Goal: Information Seeking & Learning: Learn about a topic

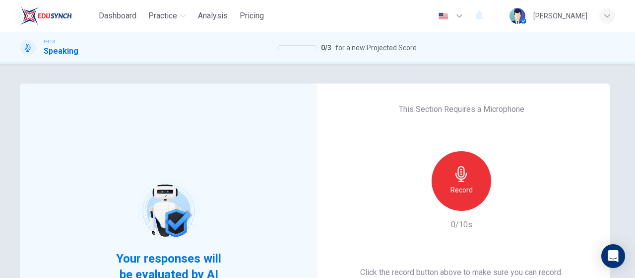
click at [446, 196] on div "Record" at bounding box center [462, 181] width 60 height 60
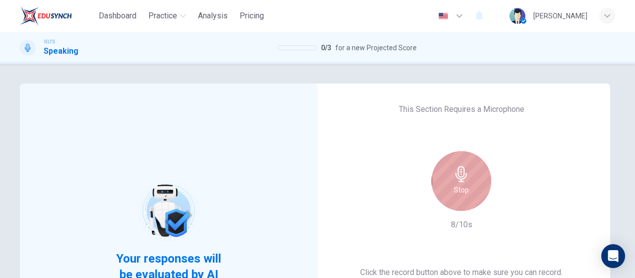
click at [473, 181] on div "Stop" at bounding box center [462, 181] width 60 height 60
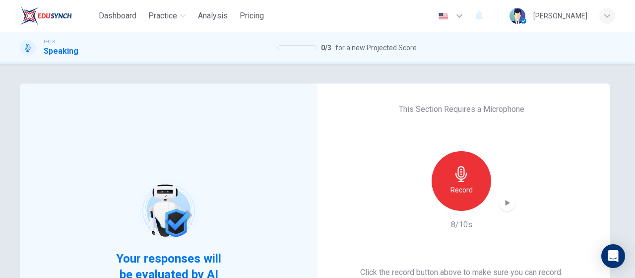
click at [510, 204] on div "button" at bounding box center [507, 203] width 16 height 16
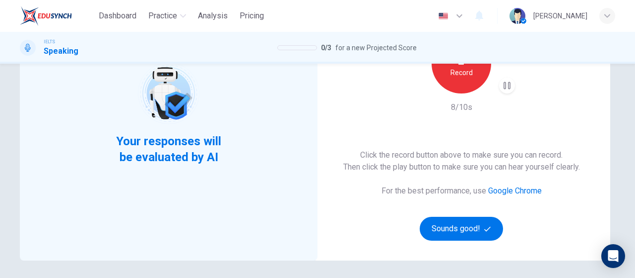
scroll to position [149, 0]
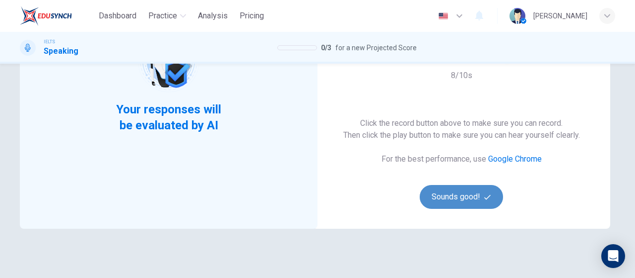
click at [481, 197] on button "Sounds good!" at bounding box center [461, 197] width 83 height 24
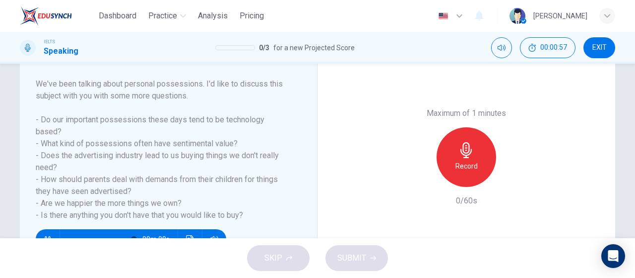
type input "0"
click at [476, 157] on div "Record" at bounding box center [467, 157] width 60 height 60
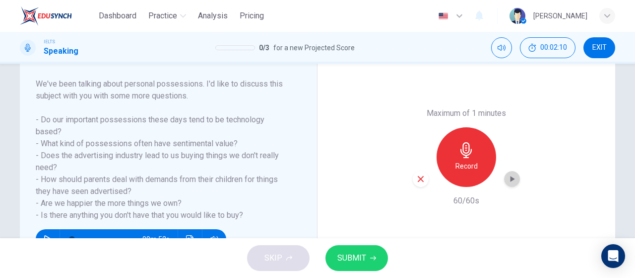
click at [507, 176] on icon "button" at bounding box center [512, 179] width 10 height 10
click at [354, 262] on span "SUBMIT" at bounding box center [352, 258] width 29 height 14
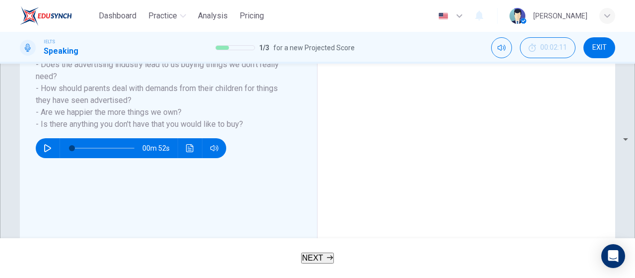
scroll to position [248, 0]
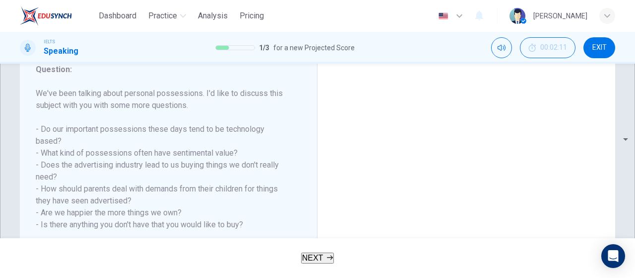
scroll to position [149, 0]
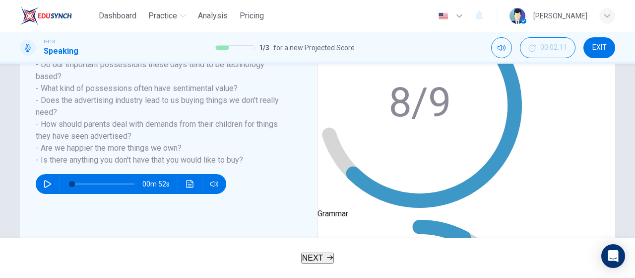
scroll to position [161, 0]
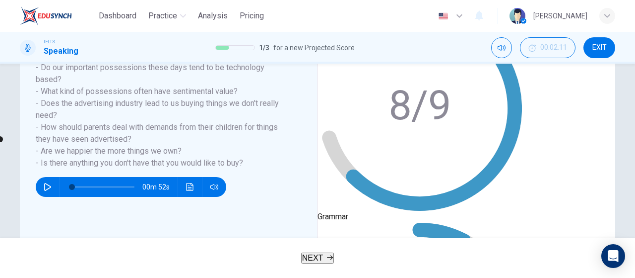
type input "5"
click at [332, 263] on button "NEXT" at bounding box center [317, 257] width 33 height 11
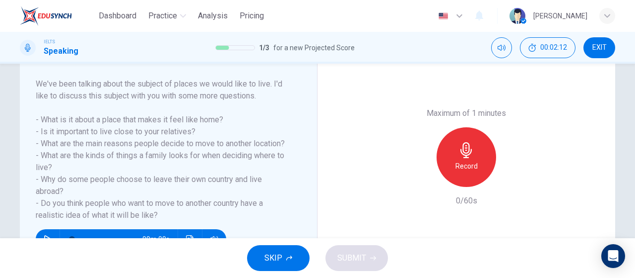
scroll to position [0, 0]
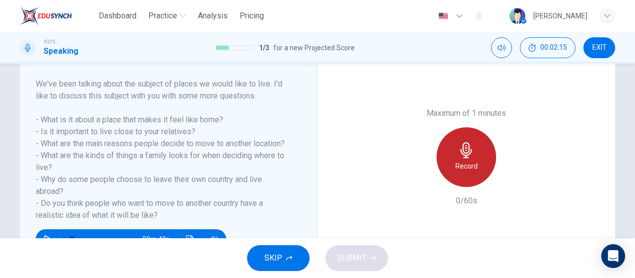
click at [468, 163] on h6 "Record" at bounding box center [467, 166] width 22 height 12
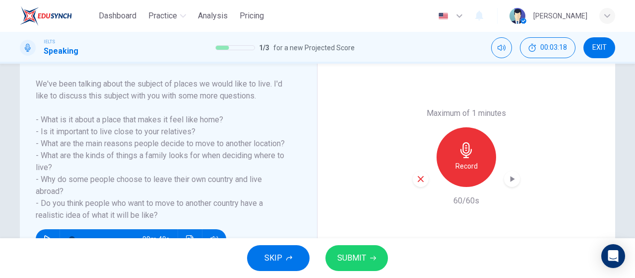
click at [514, 184] on icon "button" at bounding box center [512, 179] width 10 height 10
click at [347, 264] on span "SUBMIT" at bounding box center [352, 258] width 29 height 14
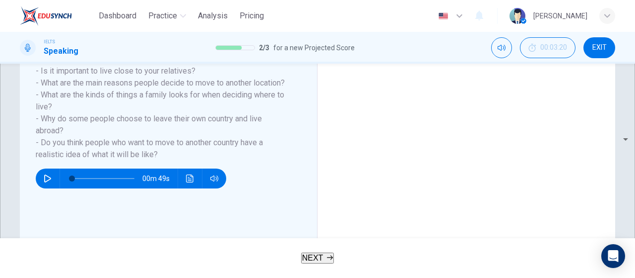
scroll to position [164, 0]
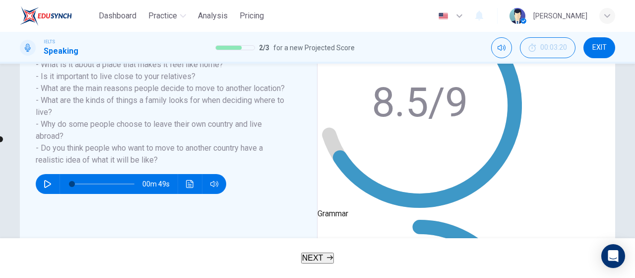
scroll to position [211, 0]
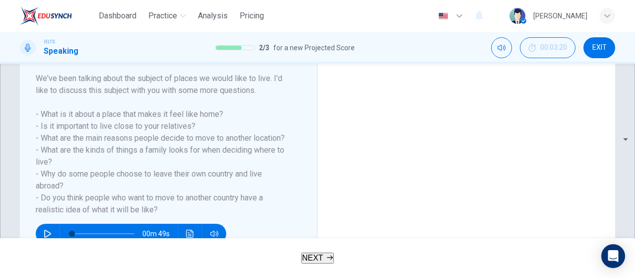
scroll to position [112, 0]
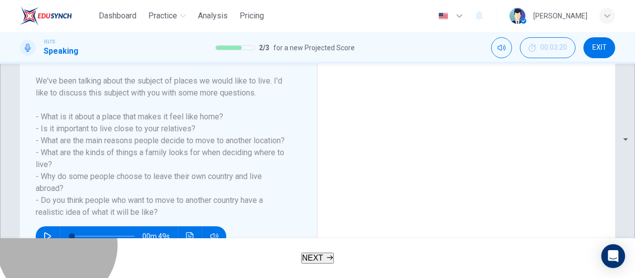
click at [335, 253] on button "NEXT" at bounding box center [317, 257] width 33 height 11
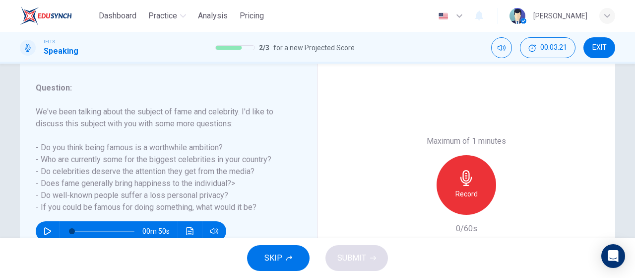
scroll to position [99, 0]
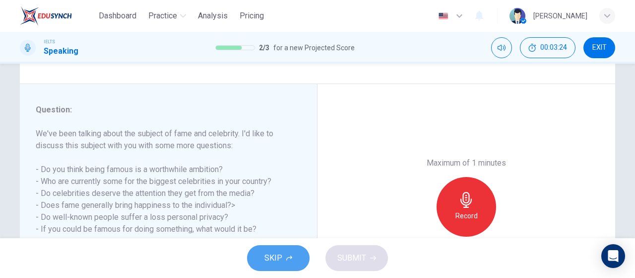
click at [292, 260] on button "SKIP" at bounding box center [278, 258] width 63 height 26
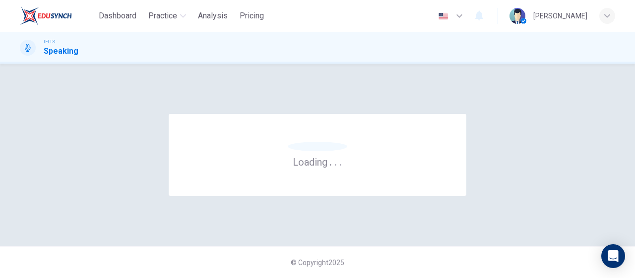
scroll to position [0, 0]
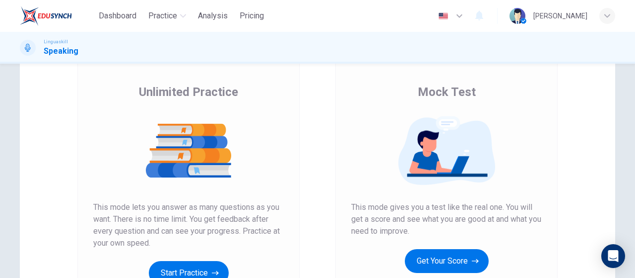
scroll to position [149, 0]
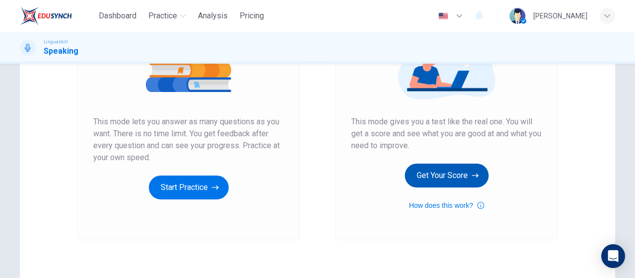
click at [452, 183] on button "Get Your Score" at bounding box center [447, 175] width 84 height 24
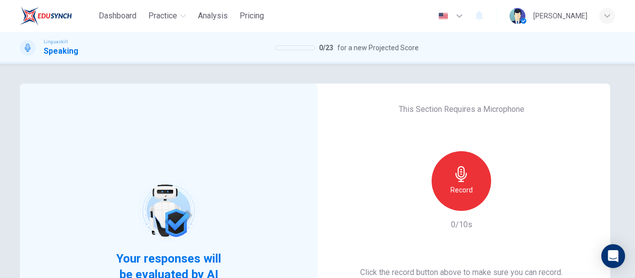
scroll to position [0, 0]
click at [461, 172] on icon "button" at bounding box center [462, 174] width 16 height 16
click at [502, 204] on icon "button" at bounding box center [507, 203] width 10 height 10
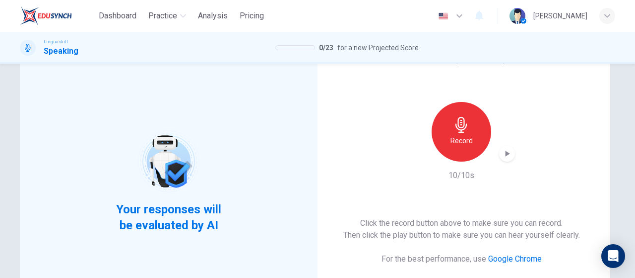
scroll to position [149, 0]
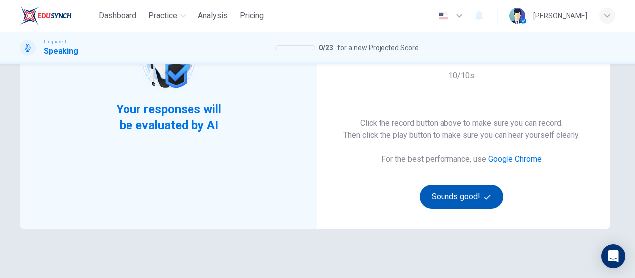
click at [481, 198] on button "Sounds good!" at bounding box center [461, 197] width 83 height 24
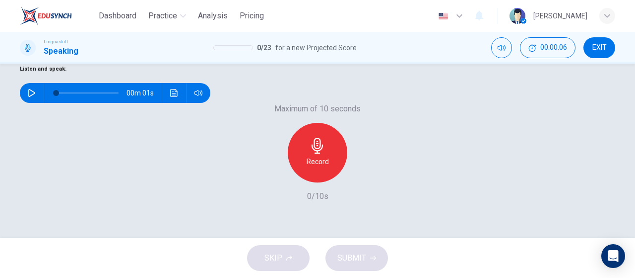
scroll to position [111, 0]
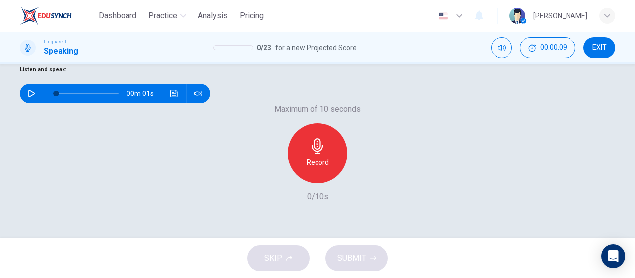
click at [440, 172] on div "Maximum of 10 seconds Record 0/10s" at bounding box center [318, 152] width 596 height 99
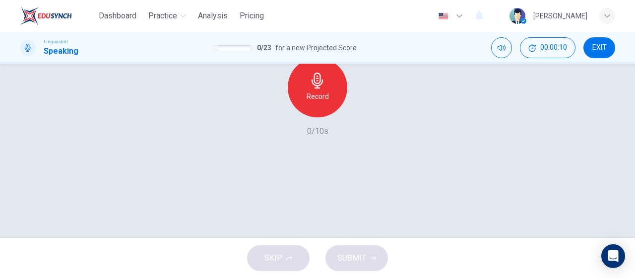
scroll to position [210, 0]
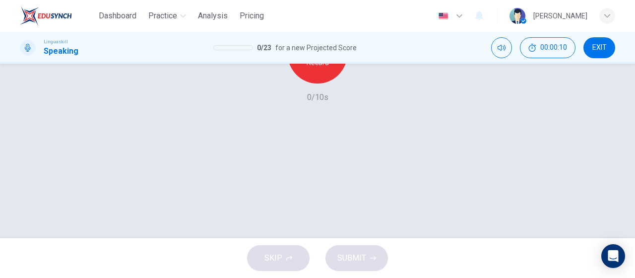
click at [335, 83] on div "Record" at bounding box center [318, 54] width 60 height 60
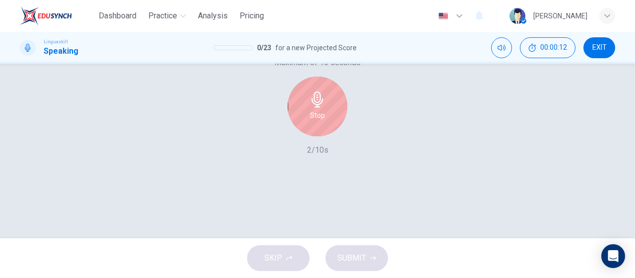
scroll to position [161, 0]
click at [324, 133] on div "Stop" at bounding box center [318, 103] width 60 height 60
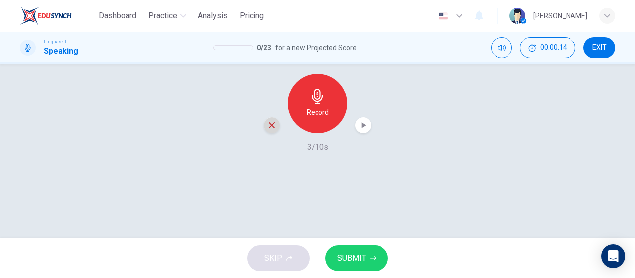
click at [271, 130] on icon "button" at bounding box center [272, 125] width 9 height 9
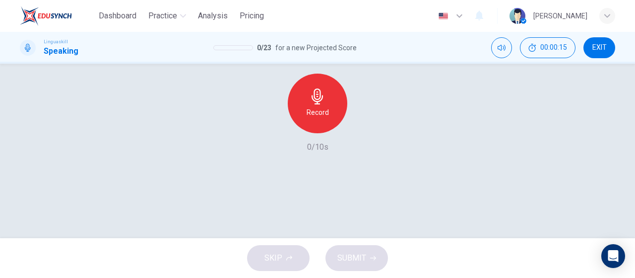
scroll to position [111, 0]
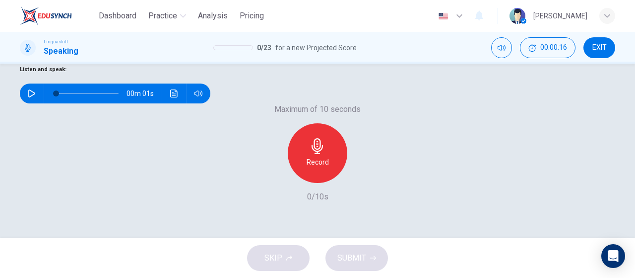
click at [36, 97] on icon "button" at bounding box center [32, 93] width 8 height 8
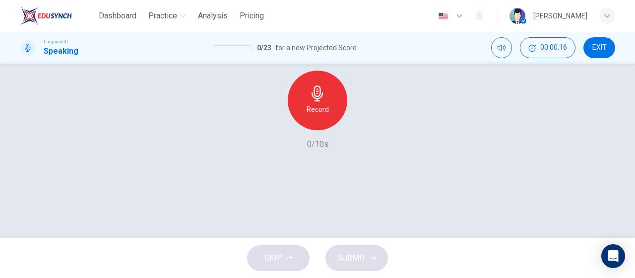
scroll to position [210, 0]
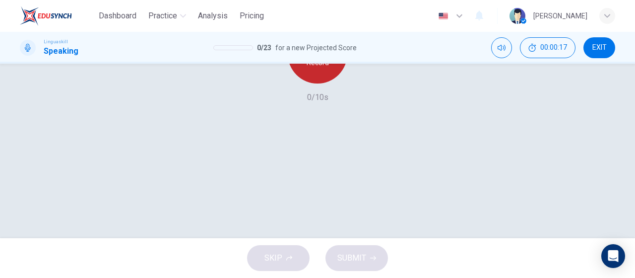
click at [330, 83] on div "Record" at bounding box center [318, 54] width 60 height 60
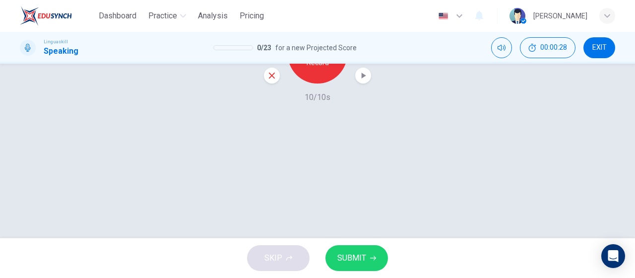
click at [367, 256] on button "SUBMIT" at bounding box center [357, 258] width 63 height 26
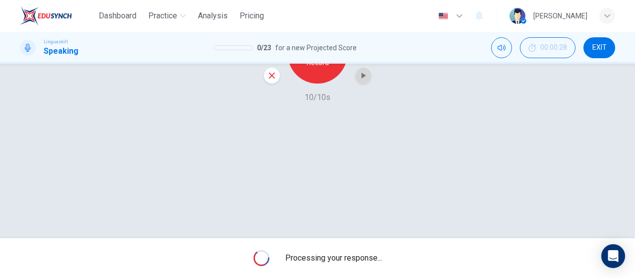
click at [359, 83] on div "button" at bounding box center [363, 76] width 16 height 16
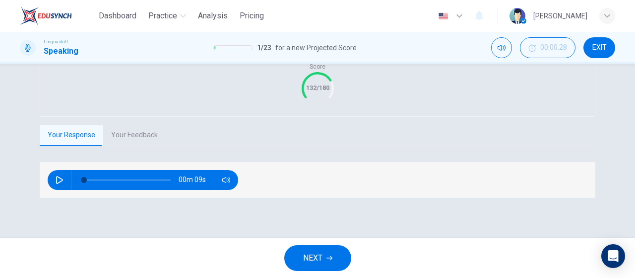
click at [144, 116] on div "Score 132/180" at bounding box center [317, 80] width 555 height 72
click at [145, 145] on button "Your Feedback" at bounding box center [134, 135] width 63 height 21
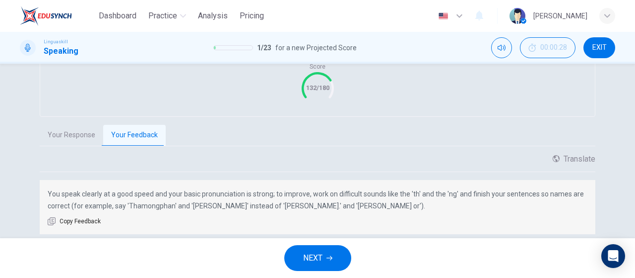
click at [61, 145] on button "Your Response" at bounding box center [72, 135] width 64 height 21
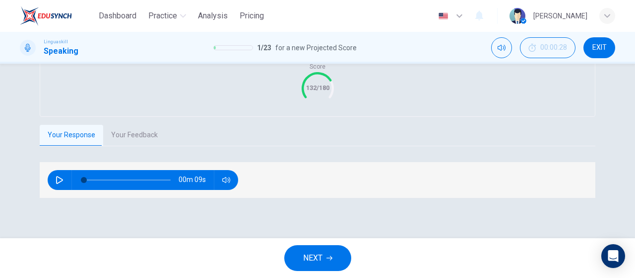
click at [155, 145] on button "Your Feedback" at bounding box center [134, 135] width 63 height 21
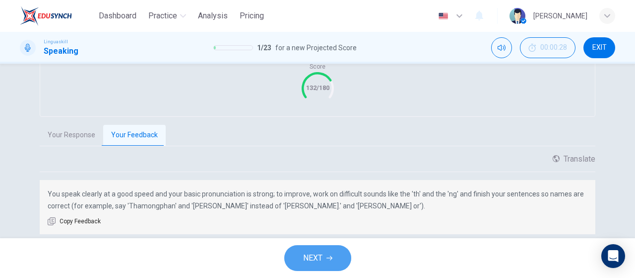
click at [325, 252] on button "NEXT" at bounding box center [317, 258] width 67 height 26
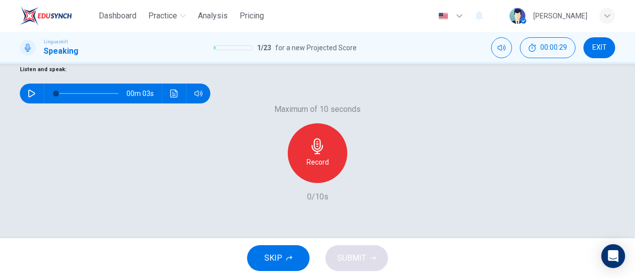
click at [40, 103] on button "button" at bounding box center [32, 93] width 16 height 20
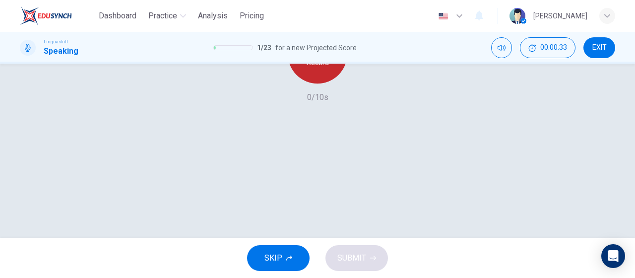
click at [324, 83] on div "Record" at bounding box center [318, 54] width 60 height 60
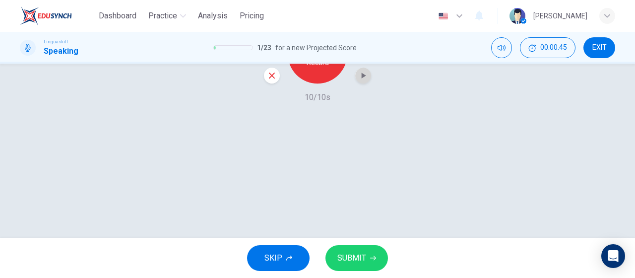
click at [361, 80] on icon "button" at bounding box center [363, 75] width 10 height 10
click at [357, 261] on span "SUBMIT" at bounding box center [352, 258] width 29 height 14
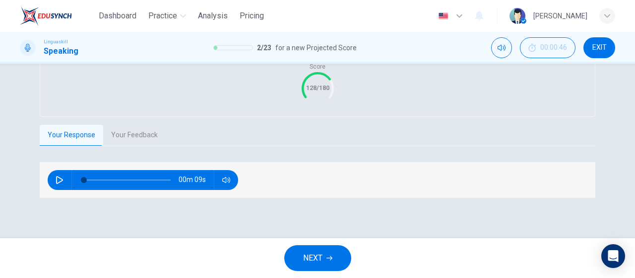
click at [147, 158] on div "Grade by Category Score 128/180 Your Response Your Feedback 00m 09s Translate ​…" at bounding box center [318, 111] width 556 height 174
click at [149, 145] on button "Your Feedback" at bounding box center [134, 135] width 63 height 21
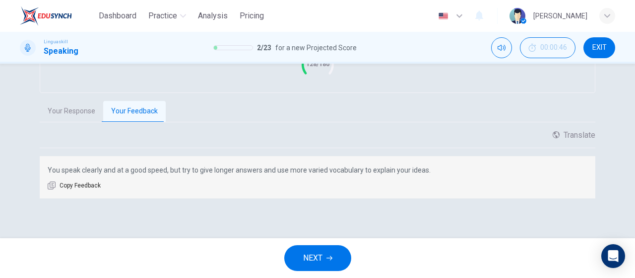
scroll to position [260, 0]
click at [331, 255] on icon "button" at bounding box center [330, 258] width 6 height 6
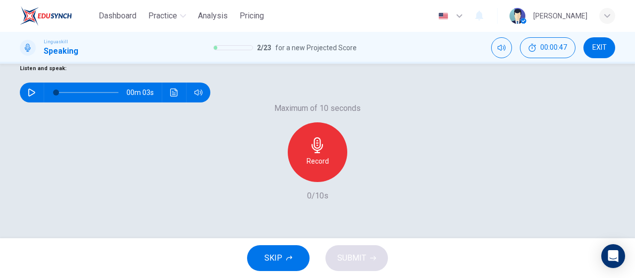
scroll to position [111, 0]
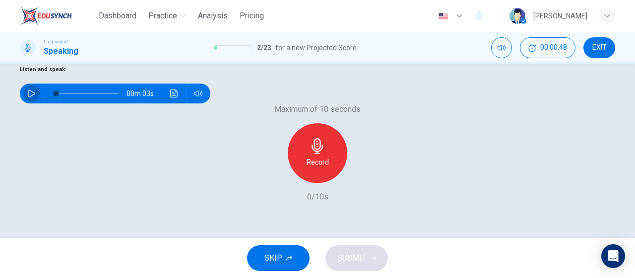
click at [38, 103] on button "button" at bounding box center [32, 93] width 16 height 20
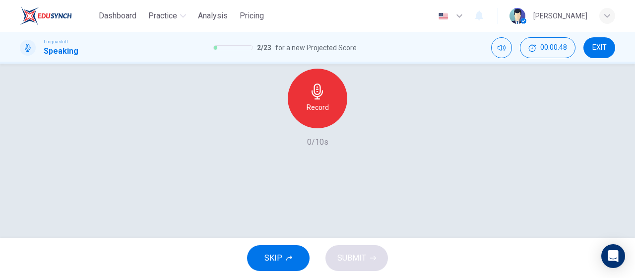
scroll to position [210, 0]
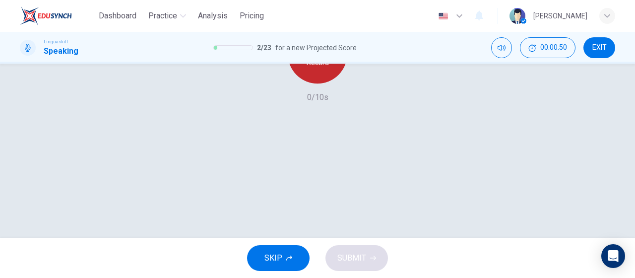
click at [308, 69] on h6 "Record" at bounding box center [318, 63] width 22 height 12
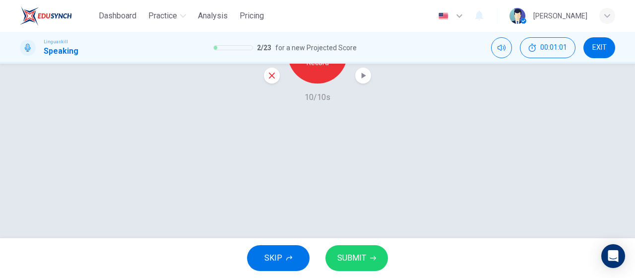
click at [358, 80] on icon "button" at bounding box center [363, 75] width 10 height 10
click at [364, 259] on span "SUBMIT" at bounding box center [352, 258] width 29 height 14
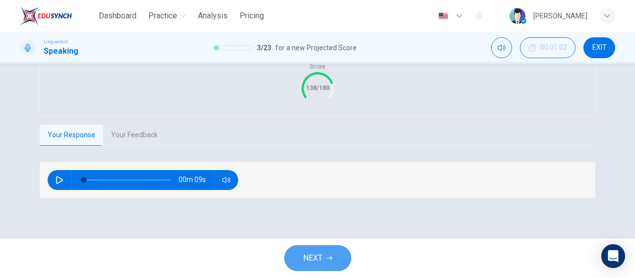
click at [333, 266] on button "NEXT" at bounding box center [317, 258] width 67 height 26
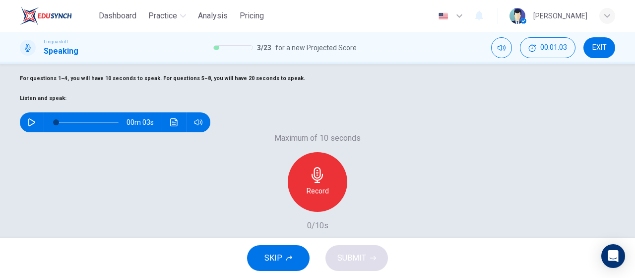
scroll to position [62, 0]
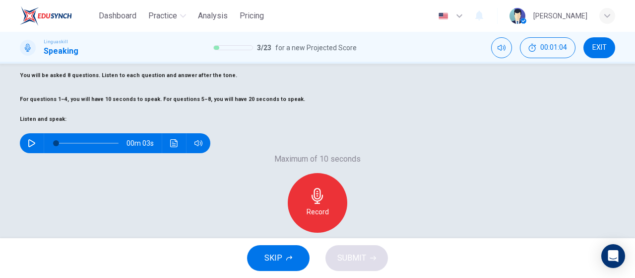
click at [40, 153] on button "button" at bounding box center [32, 143] width 16 height 20
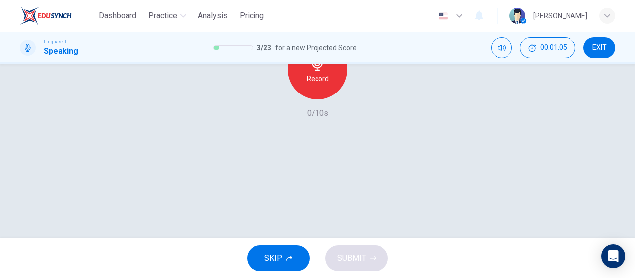
scroll to position [210, 0]
click at [329, 83] on div "Record" at bounding box center [318, 54] width 60 height 60
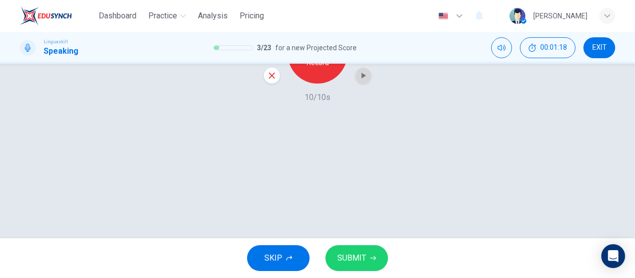
click at [365, 80] on icon "button" at bounding box center [363, 75] width 10 height 10
click at [375, 263] on button "SUBMIT" at bounding box center [357, 258] width 63 height 26
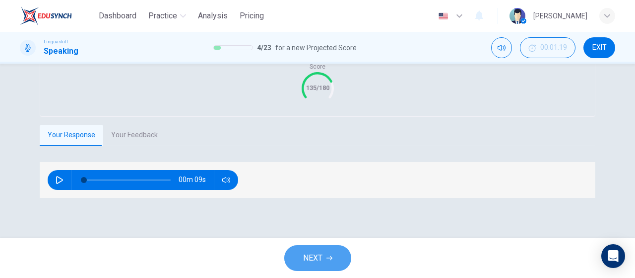
click at [327, 256] on icon "button" at bounding box center [330, 258] width 6 height 6
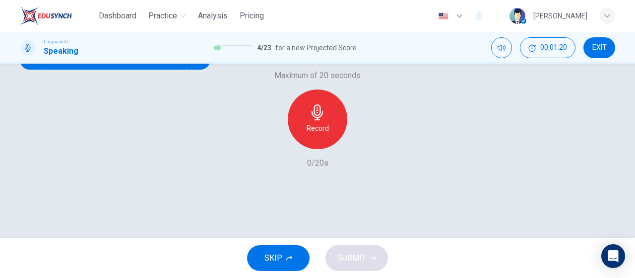
scroll to position [111, 0]
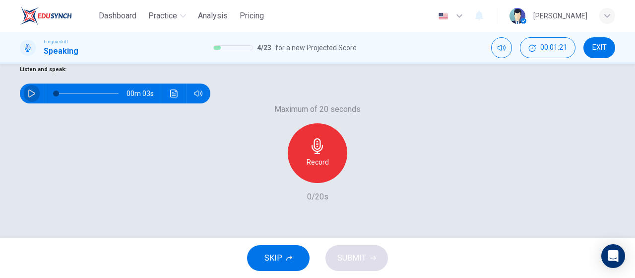
click at [35, 97] on icon "button" at bounding box center [31, 93] width 7 height 8
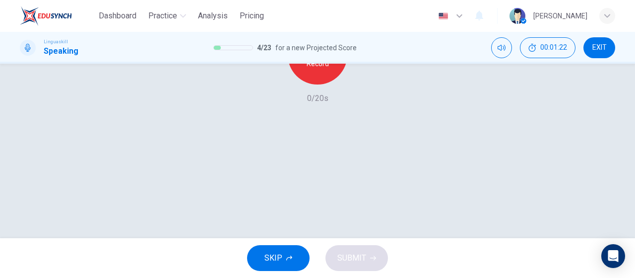
scroll to position [210, 0]
click at [329, 83] on div "Record" at bounding box center [318, 54] width 60 height 60
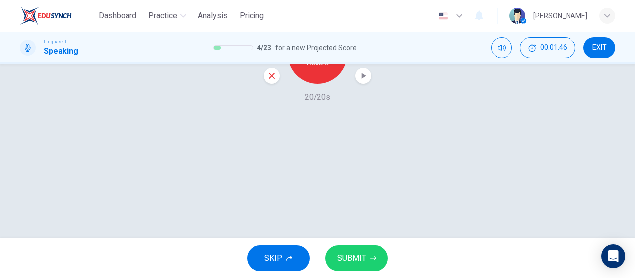
click at [363, 80] on icon "button" at bounding box center [363, 75] width 10 height 10
click at [354, 264] on span "SUBMIT" at bounding box center [352, 258] width 29 height 14
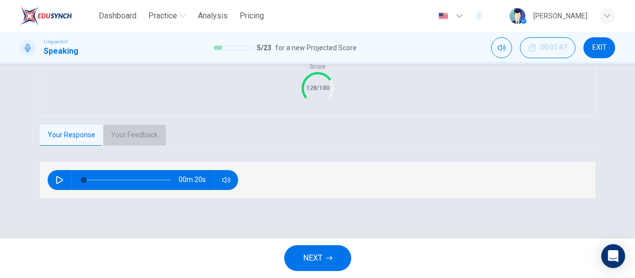
click at [149, 145] on button "Your Feedback" at bounding box center [134, 135] width 63 height 21
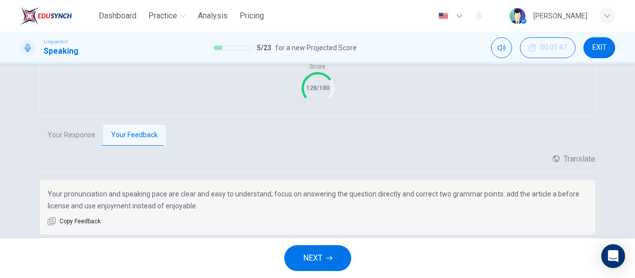
scroll to position [260, 0]
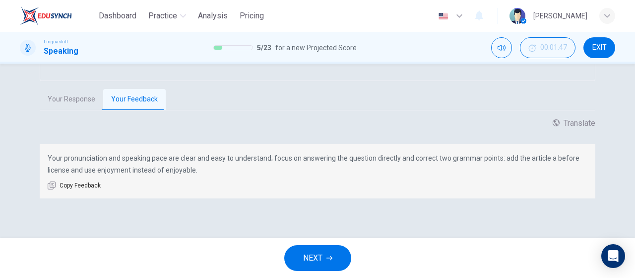
click at [307, 258] on span "NEXT" at bounding box center [312, 258] width 19 height 14
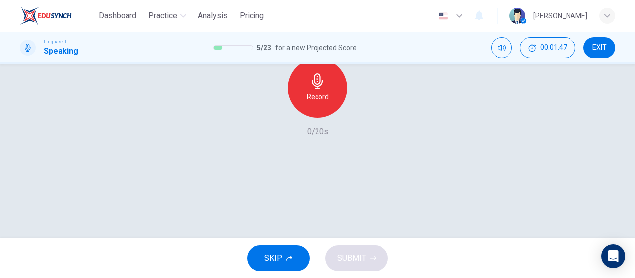
scroll to position [161, 0]
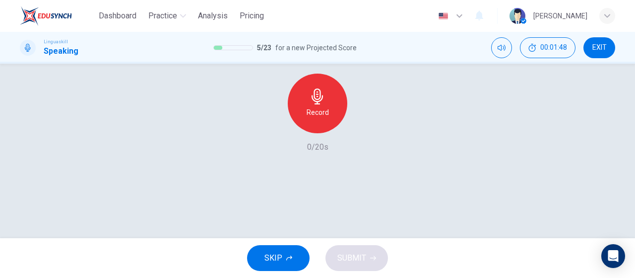
click at [40, 54] on button "button" at bounding box center [32, 44] width 16 height 20
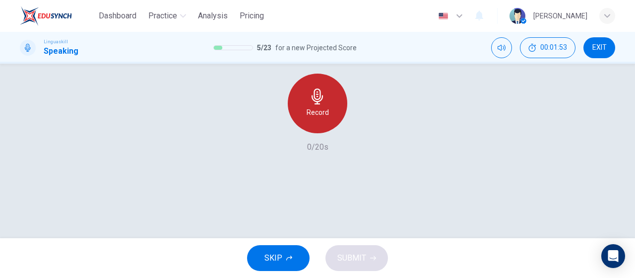
click at [320, 133] on div "Record" at bounding box center [318, 103] width 60 height 60
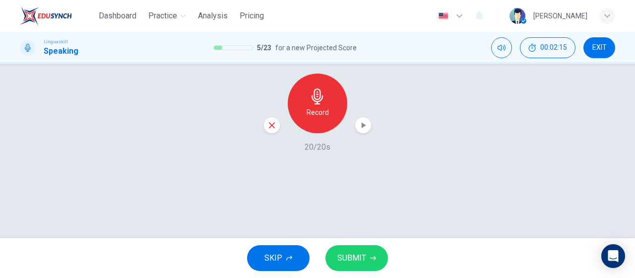
click at [363, 130] on icon "button" at bounding box center [363, 125] width 10 height 10
click at [376, 258] on button "SUBMIT" at bounding box center [357, 258] width 63 height 26
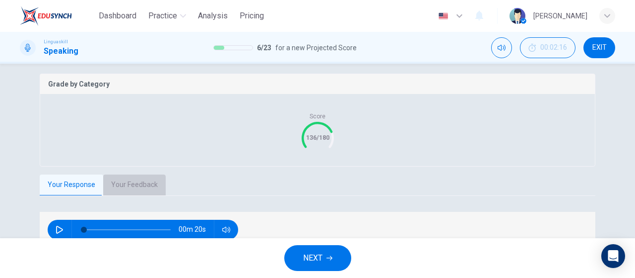
click at [140, 195] on button "Your Feedback" at bounding box center [134, 184] width 63 height 21
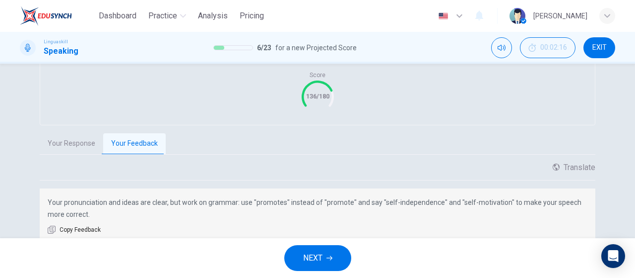
scroll to position [260, 0]
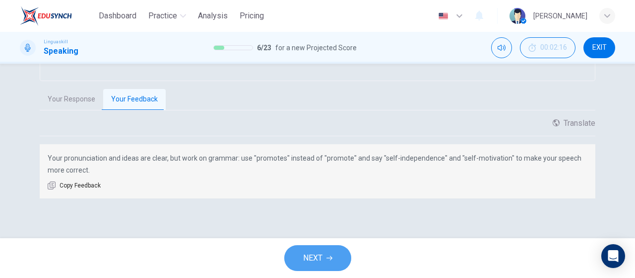
click at [307, 259] on span "NEXT" at bounding box center [312, 258] width 19 height 14
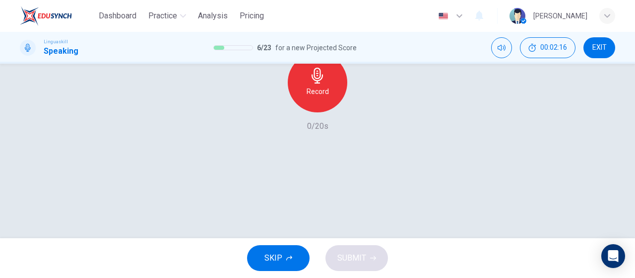
scroll to position [161, 0]
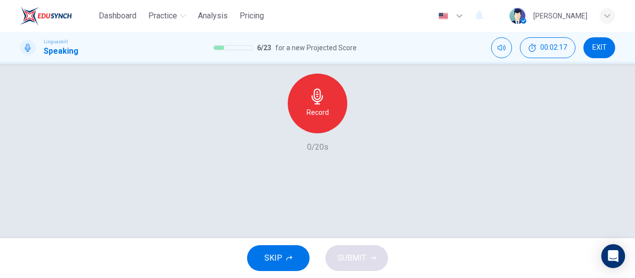
click at [36, 48] on icon "button" at bounding box center [32, 44] width 8 height 8
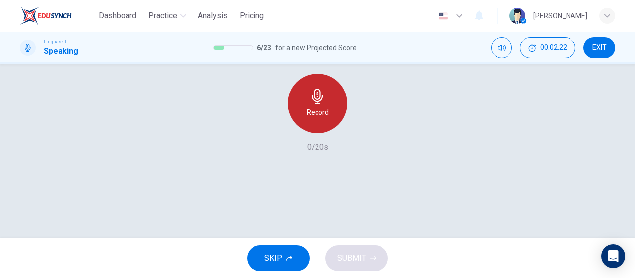
click at [335, 133] on div "Record" at bounding box center [318, 103] width 60 height 60
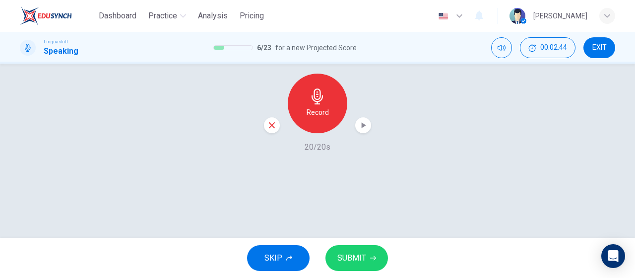
click at [339, 255] on span "SUBMIT" at bounding box center [352, 258] width 29 height 14
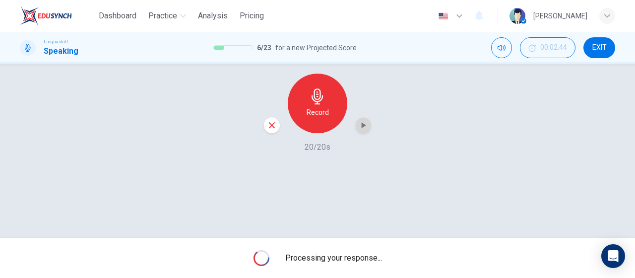
click at [364, 133] on div "button" at bounding box center [363, 125] width 16 height 16
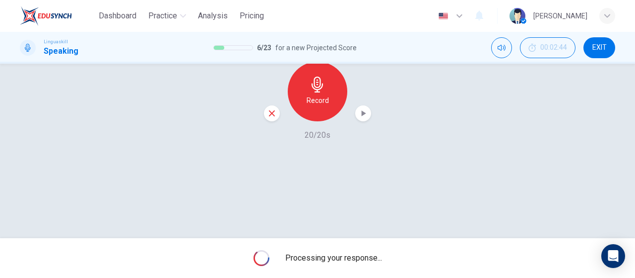
scroll to position [210, 0]
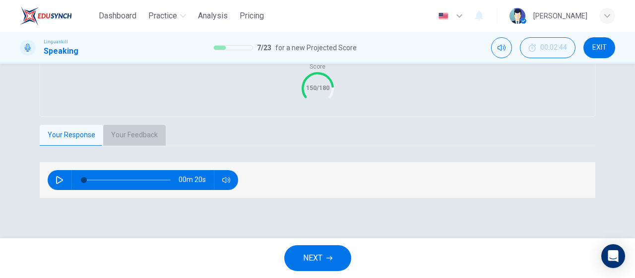
click at [131, 145] on button "Your Feedback" at bounding box center [134, 135] width 63 height 21
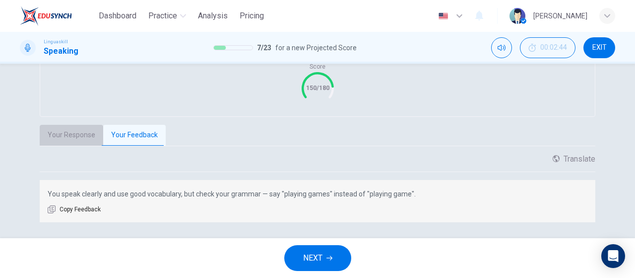
click at [76, 145] on button "Your Response" at bounding box center [72, 135] width 64 height 21
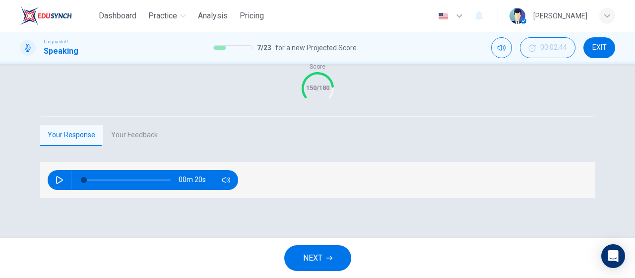
click at [122, 145] on button "Your Feedback" at bounding box center [134, 135] width 63 height 21
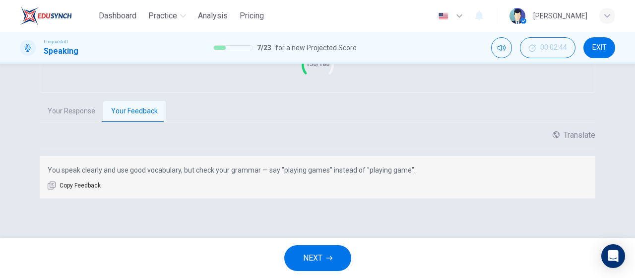
scroll to position [260, 0]
click at [305, 256] on span "NEXT" at bounding box center [312, 258] width 19 height 14
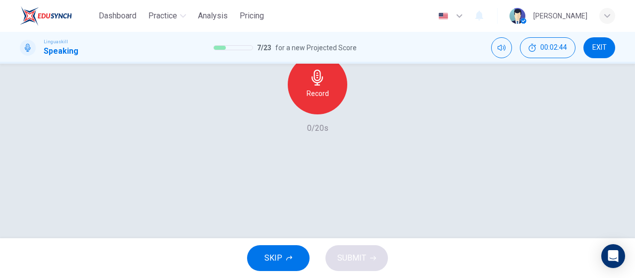
scroll to position [111, 0]
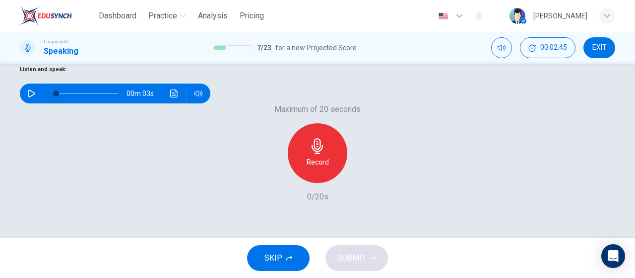
click at [37, 103] on div "00m 03s" at bounding box center [115, 93] width 191 height 20
click at [36, 97] on icon "button" at bounding box center [32, 93] width 8 height 8
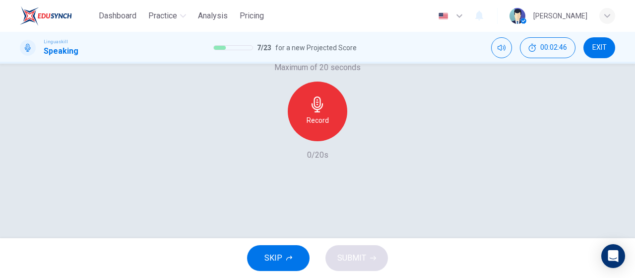
scroll to position [210, 0]
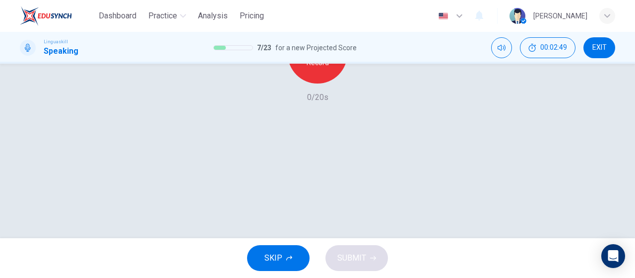
type input "0"
click at [334, 83] on div "Record" at bounding box center [318, 54] width 60 height 60
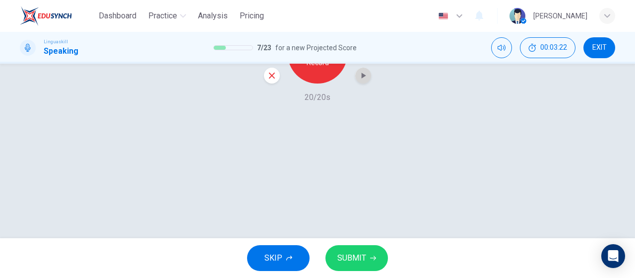
click at [362, 78] on icon "button" at bounding box center [364, 75] width 4 height 6
click at [366, 263] on button "SUBMIT" at bounding box center [357, 258] width 63 height 26
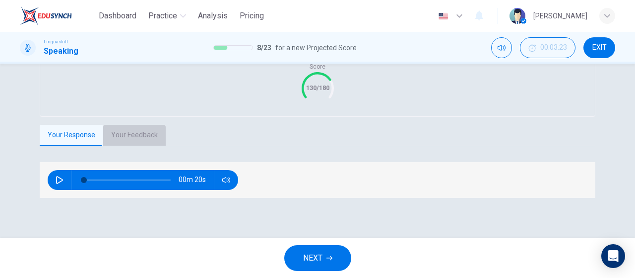
click at [140, 145] on button "Your Feedback" at bounding box center [134, 135] width 63 height 21
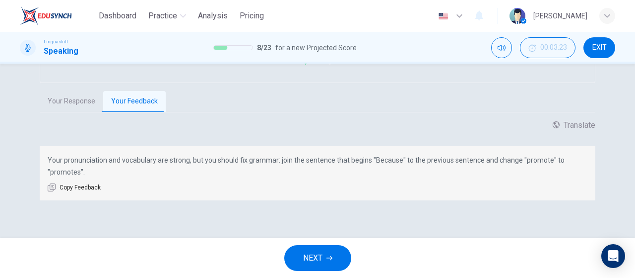
scroll to position [260, 0]
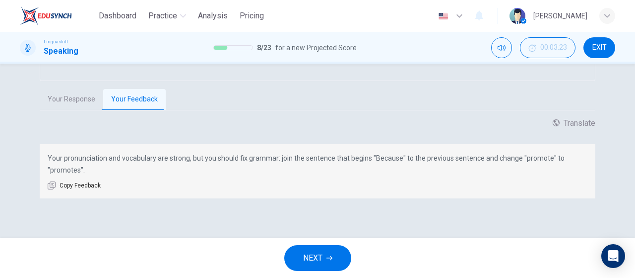
click at [334, 255] on button "NEXT" at bounding box center [317, 258] width 67 height 26
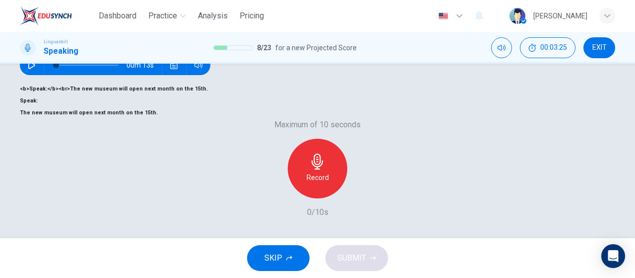
scroll to position [149, 0]
click at [321, 169] on icon "button" at bounding box center [318, 161] width 16 height 16
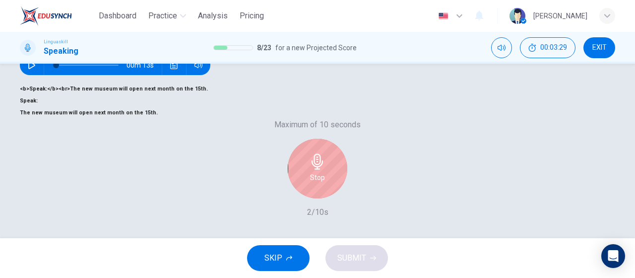
click at [320, 169] on icon "button" at bounding box center [318, 161] width 16 height 16
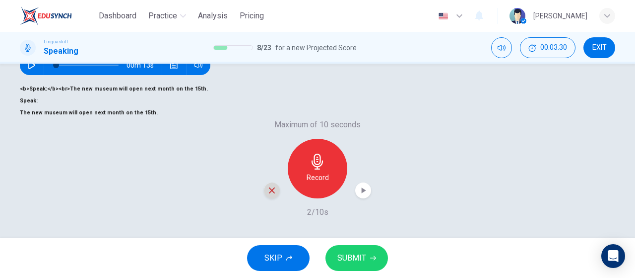
drag, startPoint x: 269, startPoint y: 208, endPoint x: 308, endPoint y: 187, distance: 43.7
click at [270, 195] on icon "button" at bounding box center [272, 190] width 9 height 9
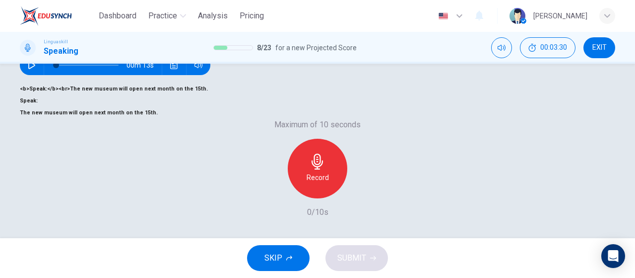
click at [313, 169] on icon "button" at bounding box center [317, 161] width 11 height 16
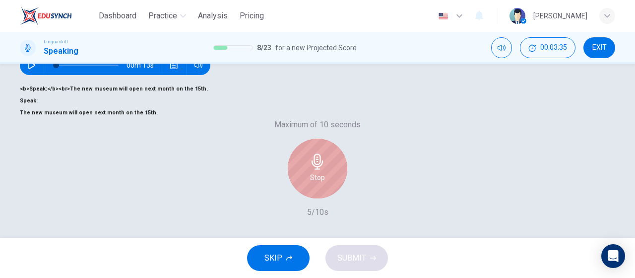
click at [314, 169] on icon "button" at bounding box center [318, 161] width 16 height 16
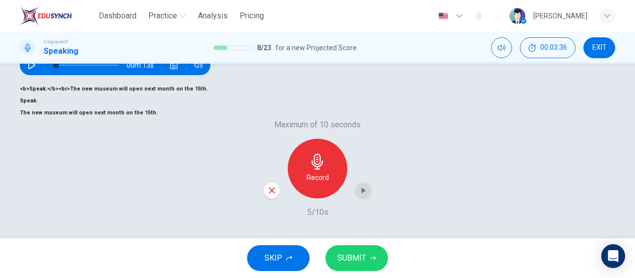
click at [358, 195] on icon "button" at bounding box center [363, 190] width 10 height 10
click at [357, 260] on span "SUBMIT" at bounding box center [352, 258] width 29 height 14
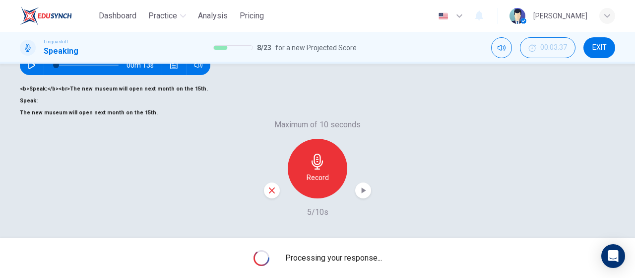
click at [272, 195] on icon "button" at bounding box center [272, 190] width 9 height 9
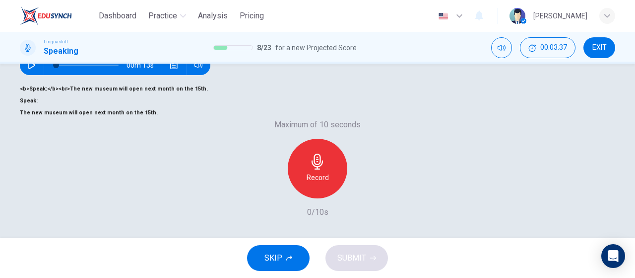
scroll to position [210, 0]
click at [282, 262] on button "SKIP" at bounding box center [278, 258] width 63 height 26
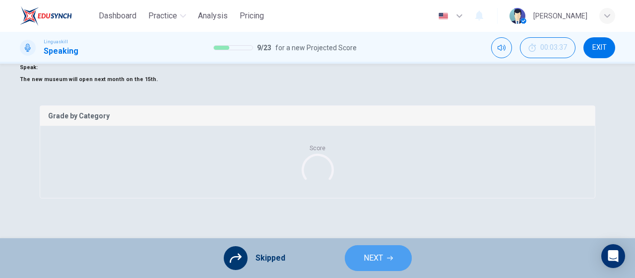
click at [387, 260] on icon "button" at bounding box center [390, 258] width 6 height 6
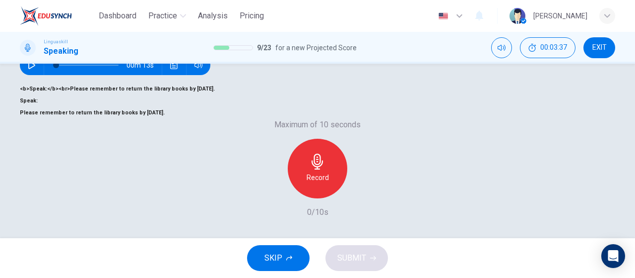
click at [285, 251] on button "SKIP" at bounding box center [278, 258] width 63 height 26
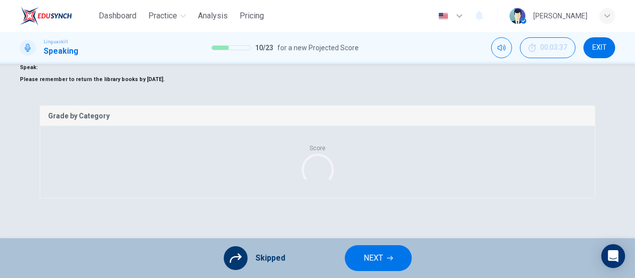
click at [376, 257] on span "NEXT" at bounding box center [373, 258] width 19 height 14
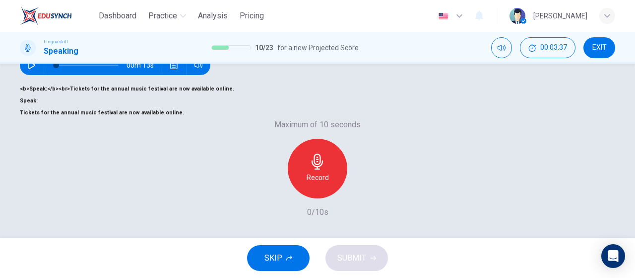
click at [291, 262] on button "SKIP" at bounding box center [278, 258] width 63 height 26
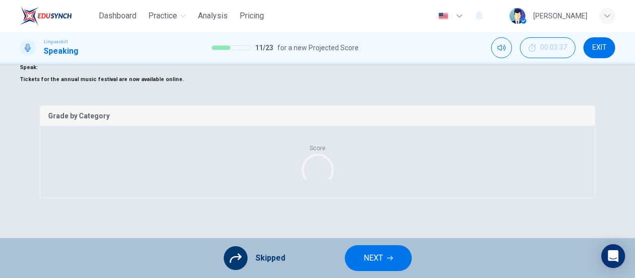
click at [358, 257] on button "NEXT" at bounding box center [378, 258] width 67 height 26
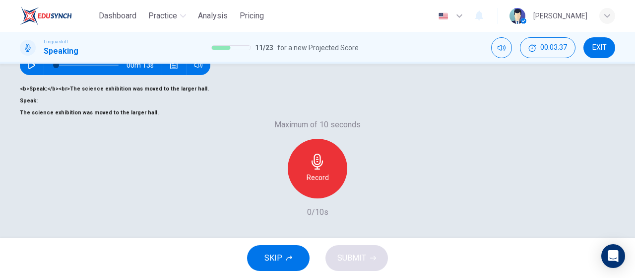
click at [287, 255] on icon "button" at bounding box center [289, 258] width 6 height 6
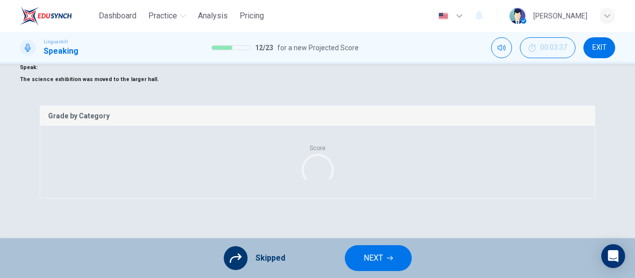
click at [415, 260] on div "Skipped NEXT" at bounding box center [317, 258] width 635 height 40
click at [370, 260] on span "NEXT" at bounding box center [373, 258] width 19 height 14
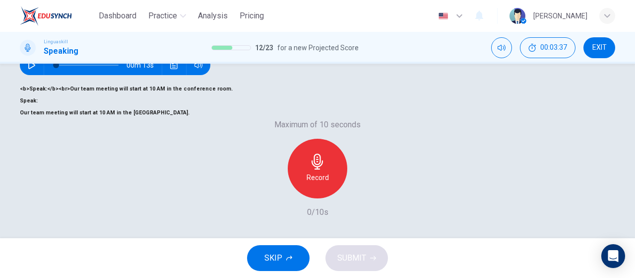
click at [259, 258] on button "SKIP" at bounding box center [278, 258] width 63 height 26
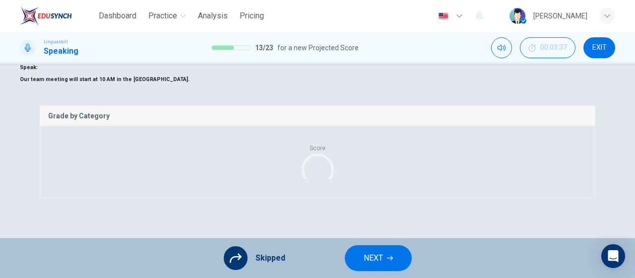
click at [404, 256] on button "NEXT" at bounding box center [378, 258] width 67 height 26
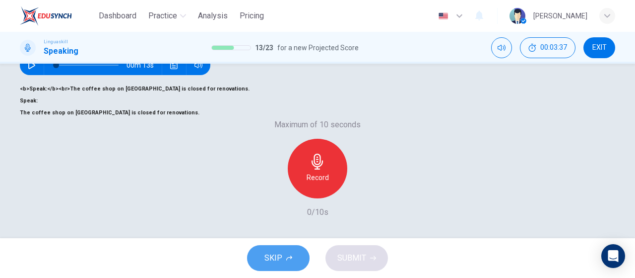
click at [261, 252] on button "SKIP" at bounding box center [278, 258] width 63 height 26
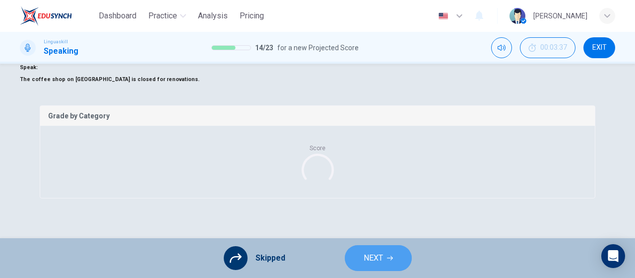
click at [376, 257] on span "NEXT" at bounding box center [373, 258] width 19 height 14
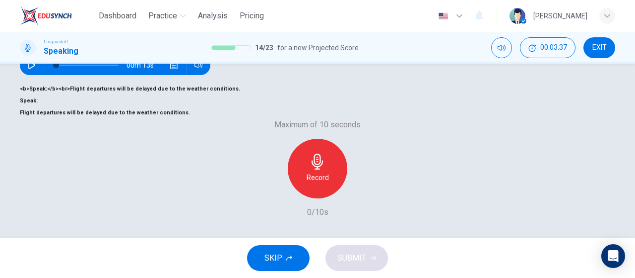
click at [300, 256] on button "SKIP" at bounding box center [278, 258] width 63 height 26
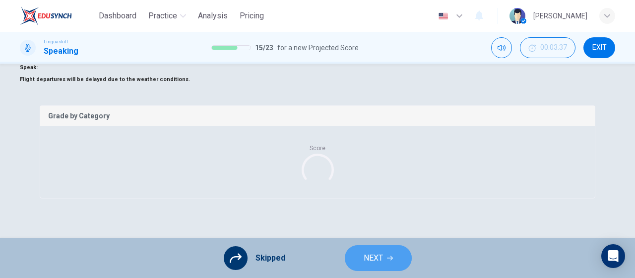
click at [364, 256] on span "NEXT" at bounding box center [373, 258] width 19 height 14
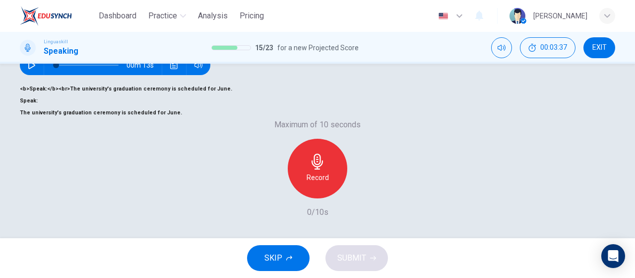
click at [331, 258] on div "SKIP SUBMIT" at bounding box center [317, 258] width 635 height 40
click at [286, 264] on button "SKIP" at bounding box center [278, 258] width 63 height 26
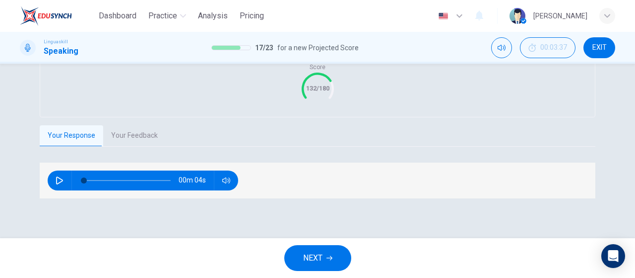
scroll to position [238, 0]
click at [133, 141] on button "Your Feedback" at bounding box center [134, 135] width 63 height 21
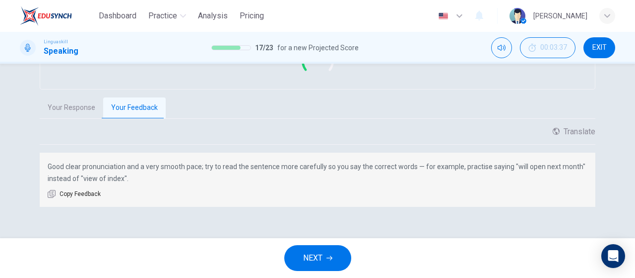
click at [85, 118] on button "Your Response" at bounding box center [72, 107] width 64 height 21
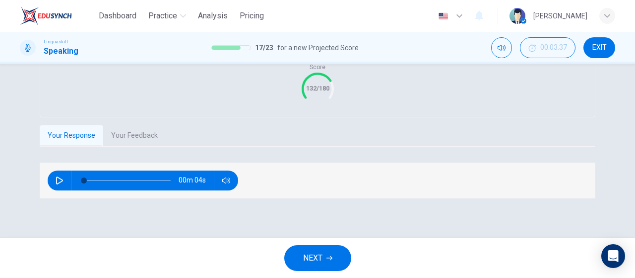
click at [326, 260] on button "NEXT" at bounding box center [317, 258] width 67 height 26
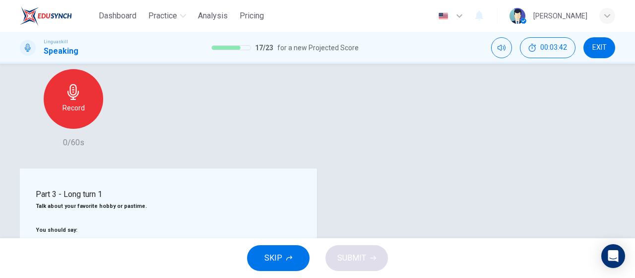
scroll to position [147, 0]
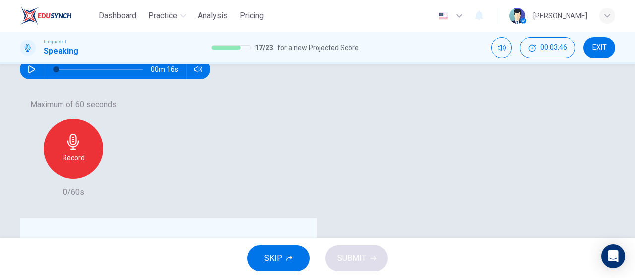
drag, startPoint x: 469, startPoint y: 204, endPoint x: 467, endPoint y: 192, distance: 12.1
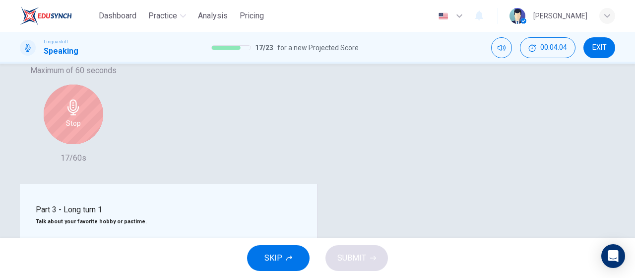
scroll to position [197, 0]
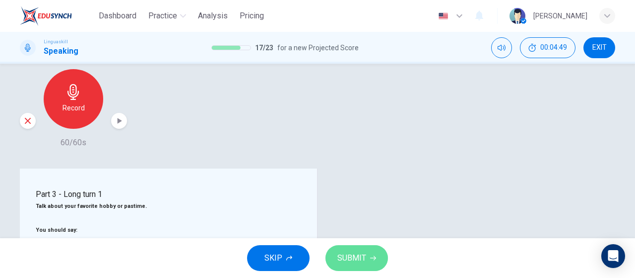
click at [376, 258] on button "SUBMIT" at bounding box center [357, 258] width 63 height 26
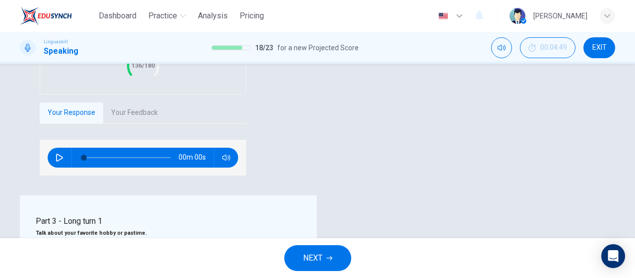
scroll to position [267, 0]
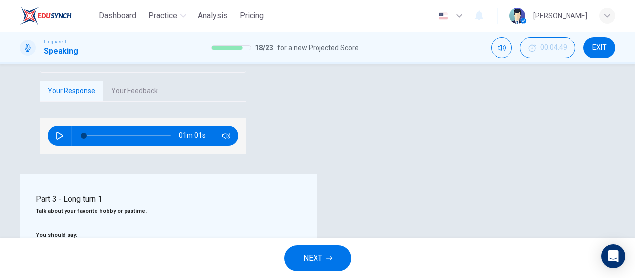
drag, startPoint x: 431, startPoint y: 103, endPoint x: 437, endPoint y: 103, distance: 5.5
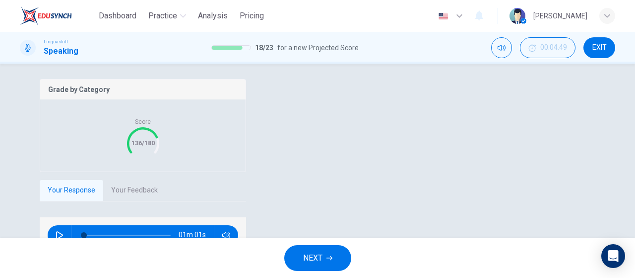
scroll to position [118, 0]
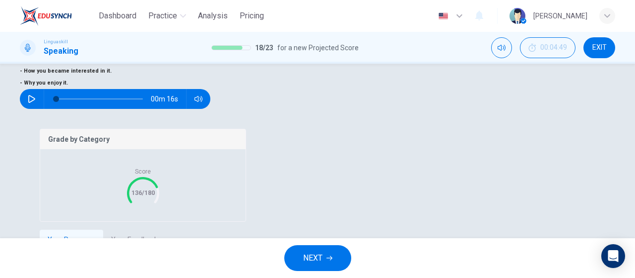
click at [310, 253] on span "NEXT" at bounding box center [312, 258] width 19 height 14
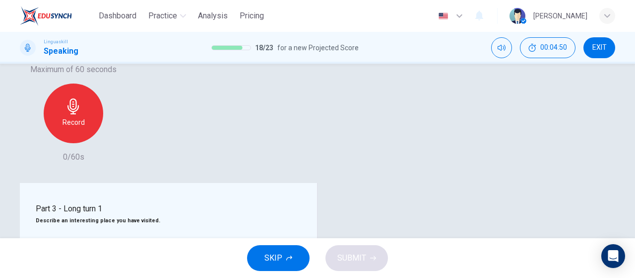
scroll to position [167, 0]
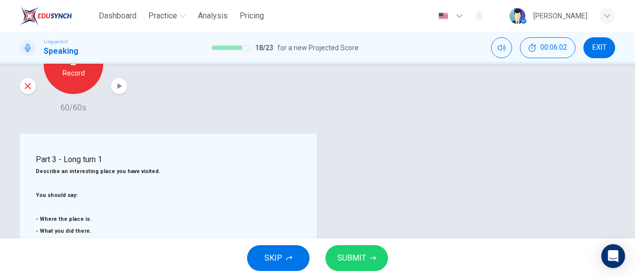
scroll to position [247, 0]
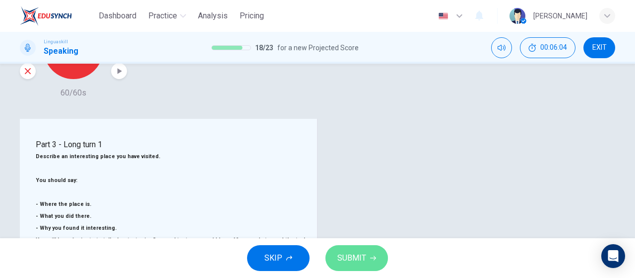
click at [376, 258] on button "SUBMIT" at bounding box center [357, 258] width 63 height 26
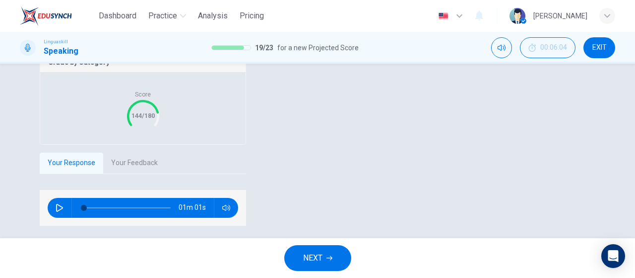
scroll to position [217, 0]
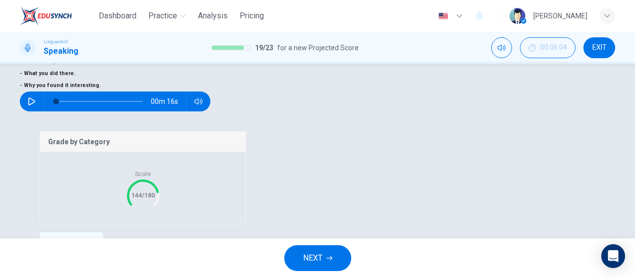
scroll to position [138, 0]
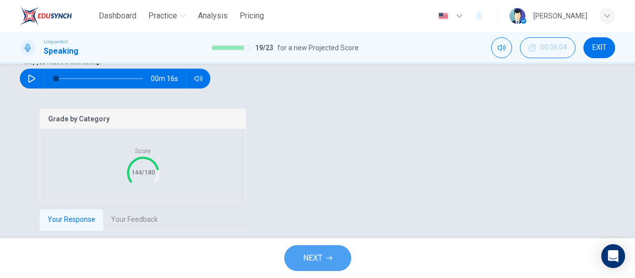
click at [300, 262] on button "NEXT" at bounding box center [317, 258] width 67 height 26
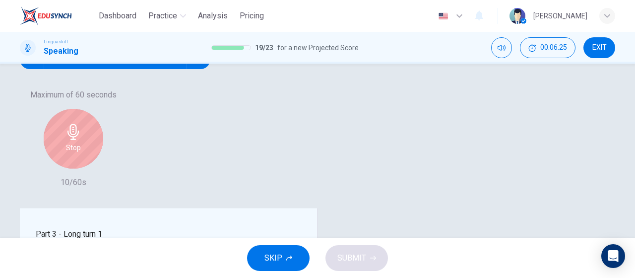
scroll to position [188, 0]
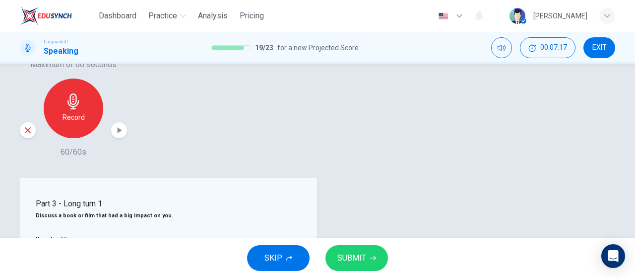
click at [358, 256] on span "SUBMIT" at bounding box center [352, 258] width 29 height 14
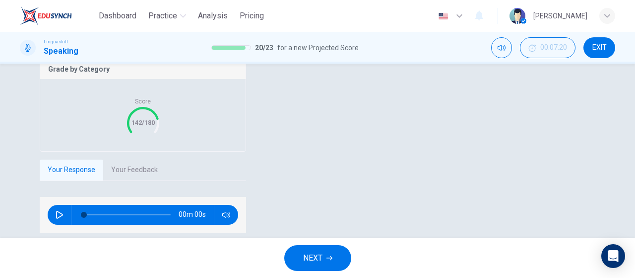
scroll to position [208, 0]
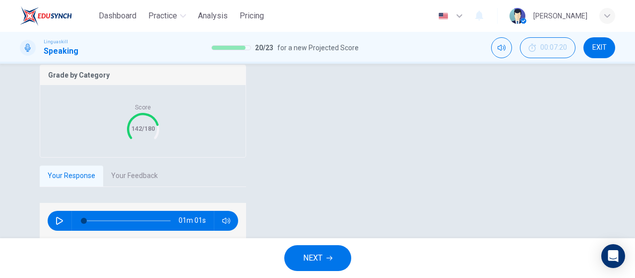
scroll to position [176, 0]
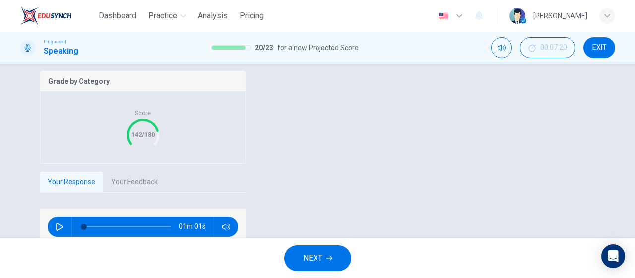
drag, startPoint x: 461, startPoint y: 150, endPoint x: 456, endPoint y: 149, distance: 5.1
click at [313, 256] on span "NEXT" at bounding box center [312, 258] width 19 height 14
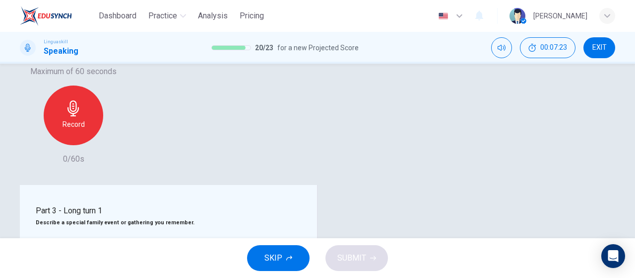
scroll to position [126, 0]
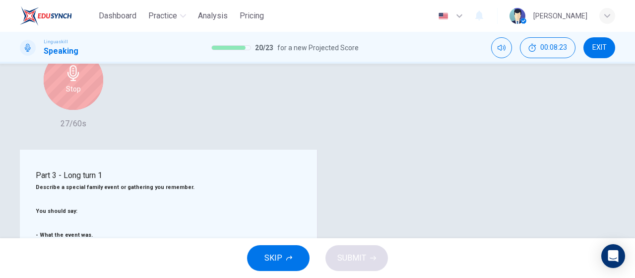
scroll to position [225, 0]
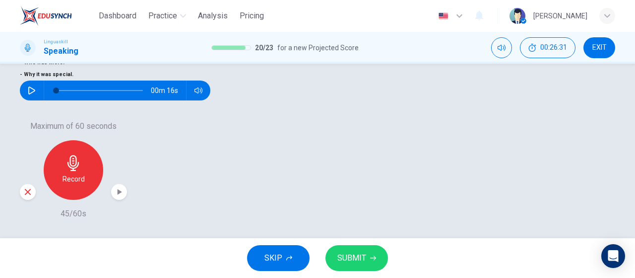
scroll to position [176, 0]
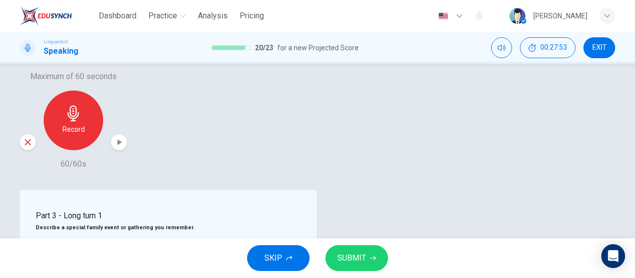
click at [376, 260] on button "SUBMIT" at bounding box center [357, 258] width 63 height 26
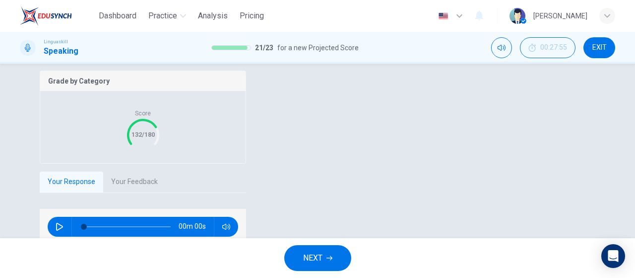
scroll to position [196, 0]
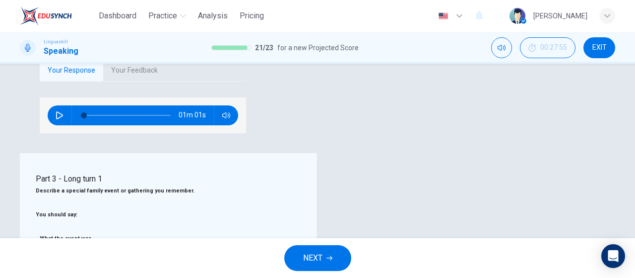
scroll to position [237, 0]
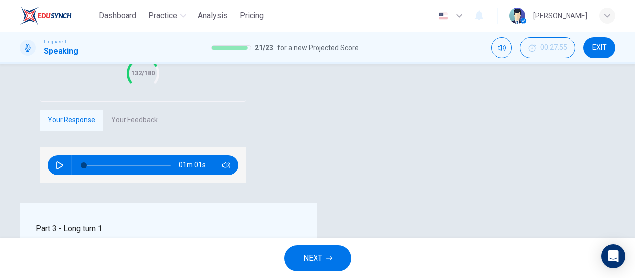
click at [341, 262] on button "NEXT" at bounding box center [317, 258] width 67 height 26
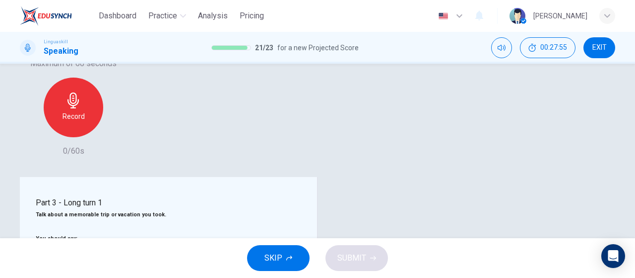
scroll to position [168, 0]
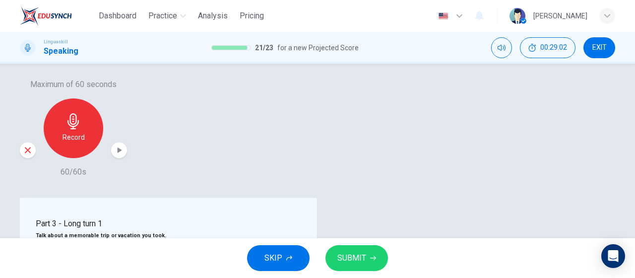
click at [374, 257] on icon "button" at bounding box center [373, 258] width 6 height 4
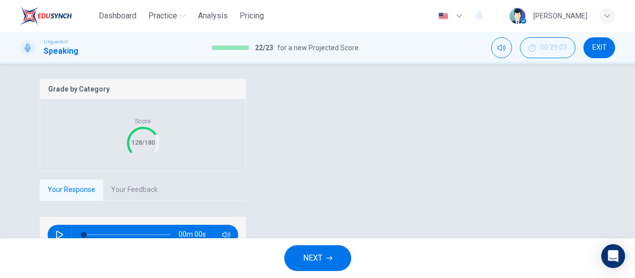
scroll to position [188, 0]
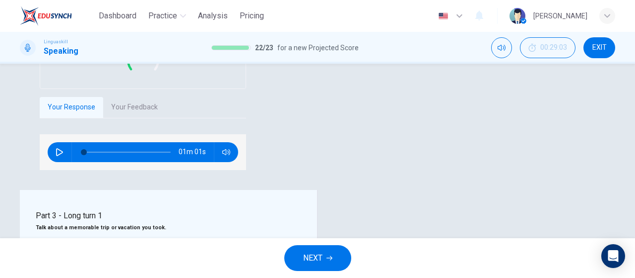
scroll to position [287, 0]
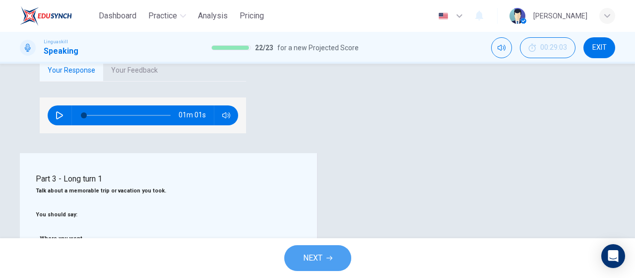
click at [338, 251] on button "NEXT" at bounding box center [317, 258] width 67 height 26
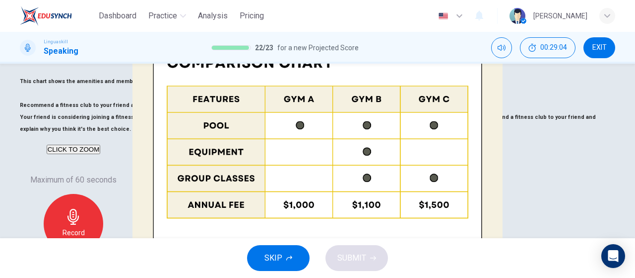
scroll to position [248, 0]
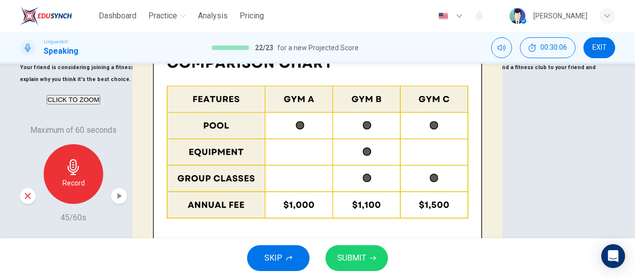
drag, startPoint x: 413, startPoint y: 185, endPoint x: 421, endPoint y: 186, distance: 8.6
